Goal: Check status: Check status

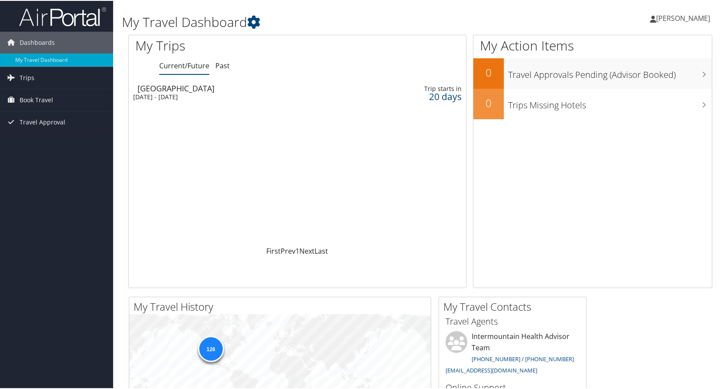
click at [191, 93] on div "[DATE] - [DATE]" at bounding box center [240, 96] width 215 height 8
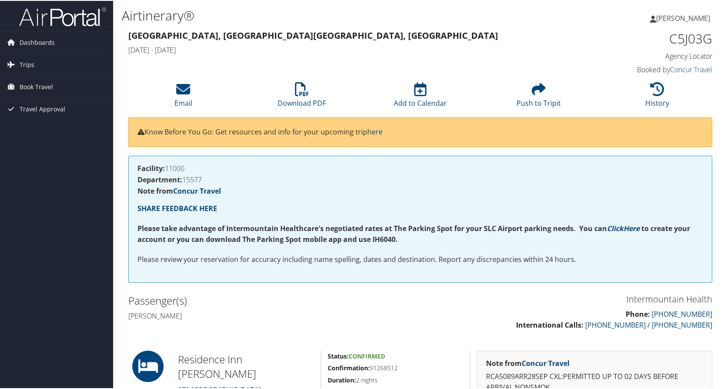
click at [238, 57] on div "[GEOGRAPHIC_DATA], [GEOGRAPHIC_DATA], [GEOGRAPHIC_DATA] [DATE] - [DATE]" at bounding box center [346, 42] width 448 height 30
click at [26, 64] on span "Trips" at bounding box center [27, 64] width 15 height 22
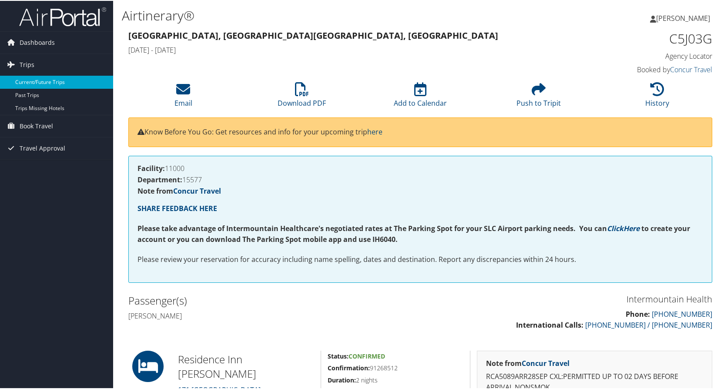
click at [39, 81] on link "Current/Future Trips" at bounding box center [56, 81] width 113 height 13
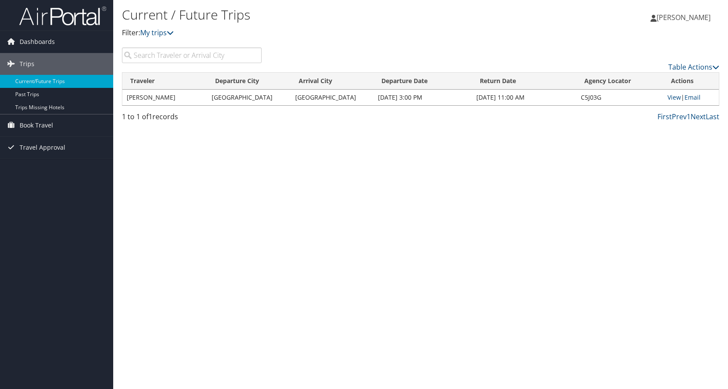
click at [182, 97] on td "KRISTINA SKINNER" at bounding box center [164, 98] width 85 height 16
click at [673, 96] on link "View" at bounding box center [673, 97] width 13 height 8
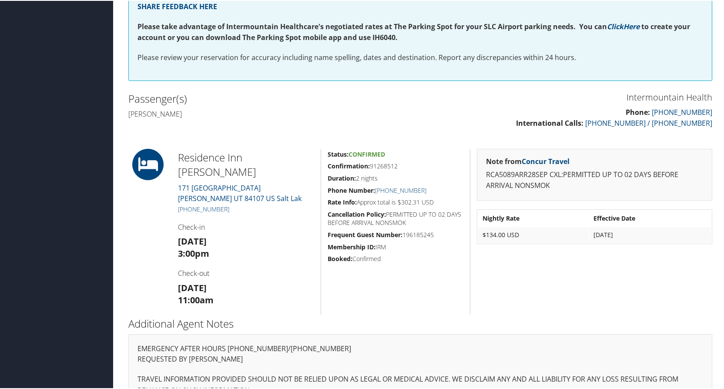
scroll to position [226, 0]
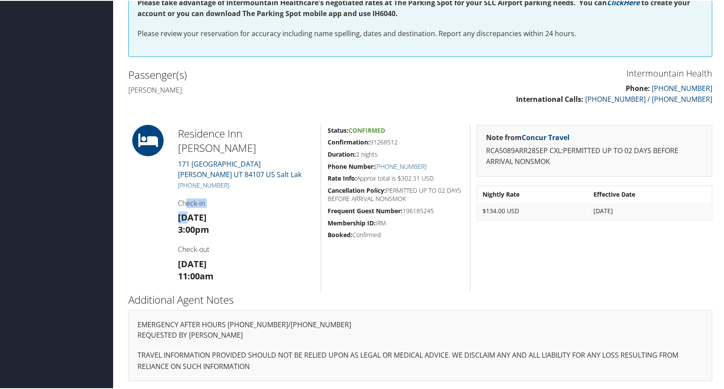
click at [186, 207] on div "Residence Inn Murray Marriott 171 EAST 5300 SOUTH Murray UT 84107 US Salt Lak +…" at bounding box center [245, 207] width 149 height 166
drag, startPoint x: 186, startPoint y: 207, endPoint x: 178, endPoint y: 201, distance: 10.5
click at [178, 201] on h4 "Check-in" at bounding box center [246, 203] width 136 height 10
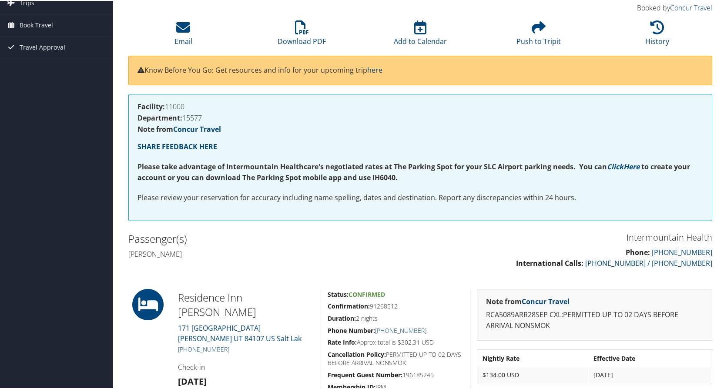
scroll to position [0, 0]
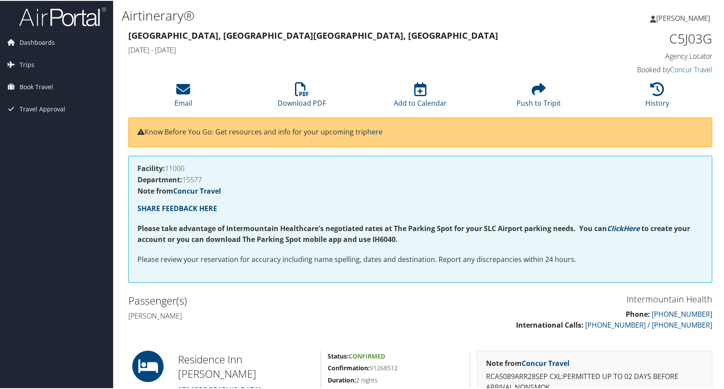
click at [379, 131] on link "here" at bounding box center [374, 131] width 15 height 10
click at [33, 38] on span "Dashboards" at bounding box center [37, 42] width 35 height 22
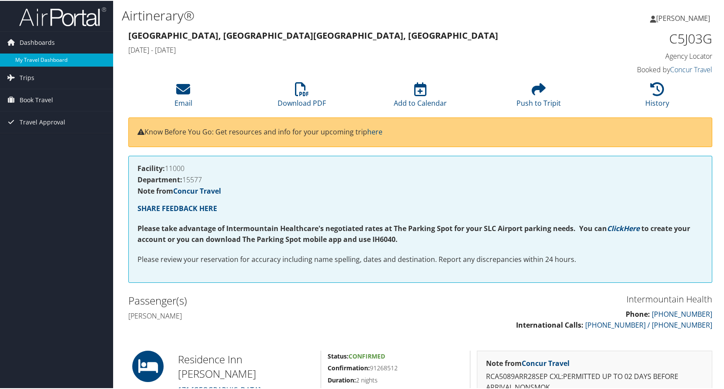
click at [39, 59] on link "My Travel Dashboard" at bounding box center [56, 59] width 113 height 13
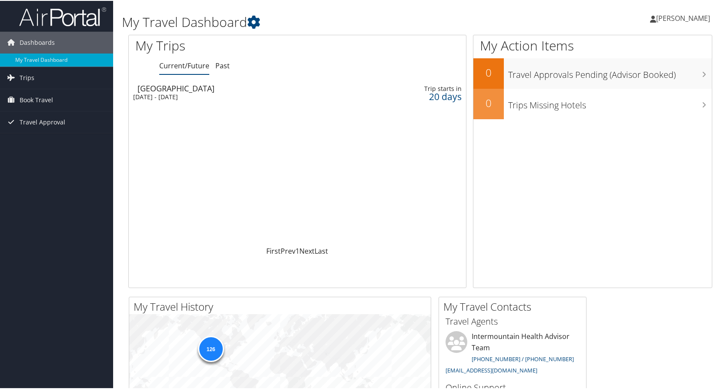
click at [177, 91] on div "[GEOGRAPHIC_DATA]" at bounding box center [245, 88] width 215 height 8
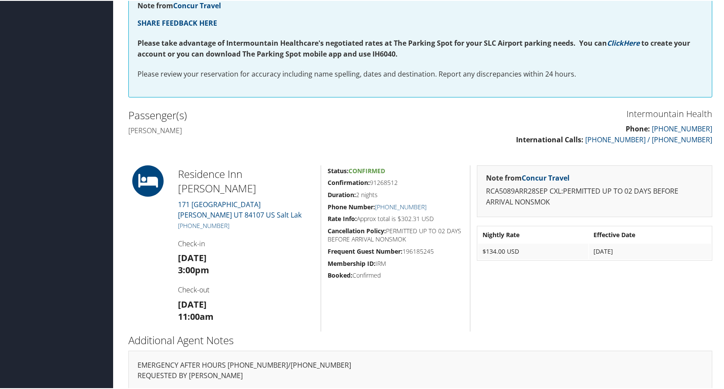
scroll to position [218, 0]
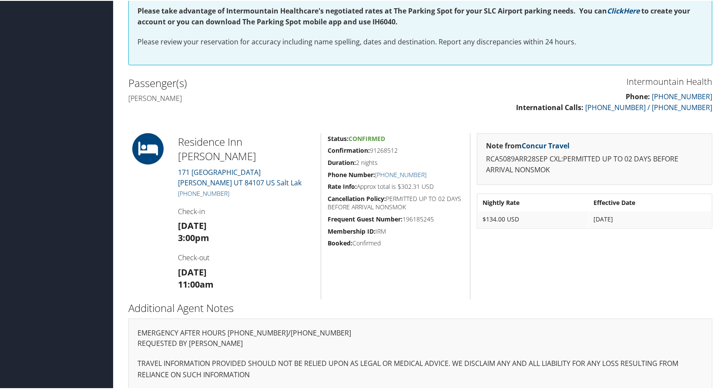
click at [392, 299] on div "Additional Agent Notes EMERGENCY AFTER HOURS [PHONE_NUMBER]/[PHONE_NUMBER] REQU…" at bounding box center [420, 348] width 597 height 99
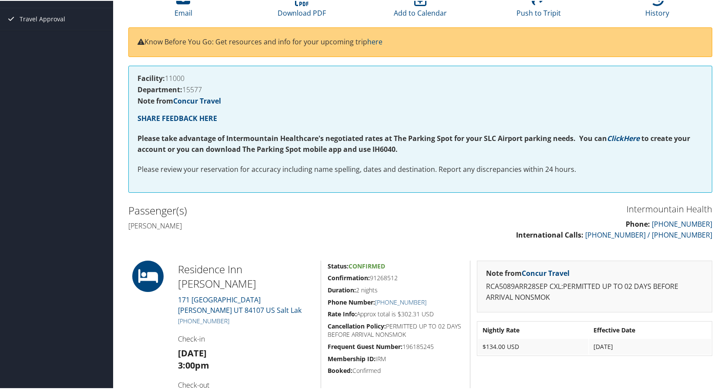
scroll to position [0, 0]
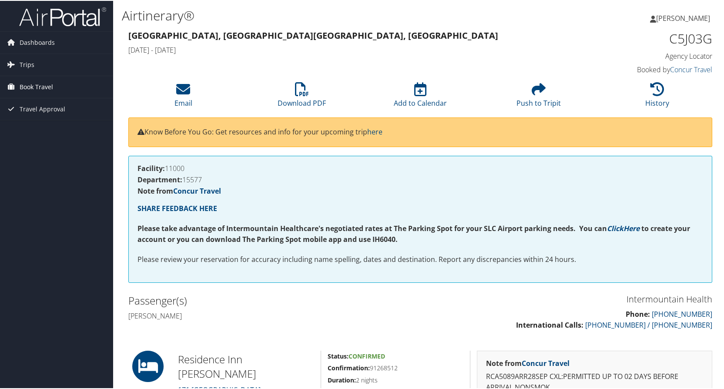
click at [43, 82] on span "Book Travel" at bounding box center [37, 86] width 34 height 22
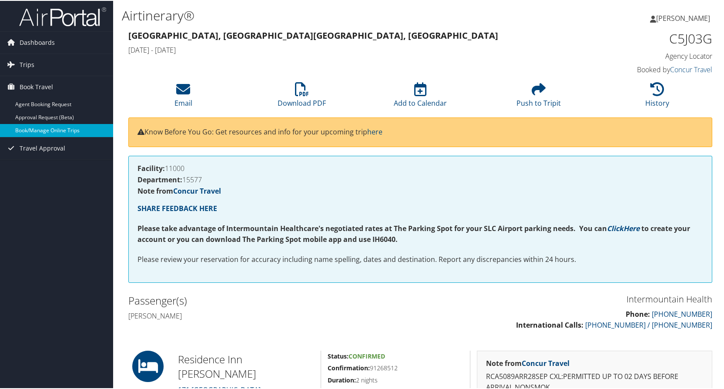
click at [40, 129] on link "Book/Manage Online Trips" at bounding box center [56, 129] width 113 height 13
